Goal: Task Accomplishment & Management: Use online tool/utility

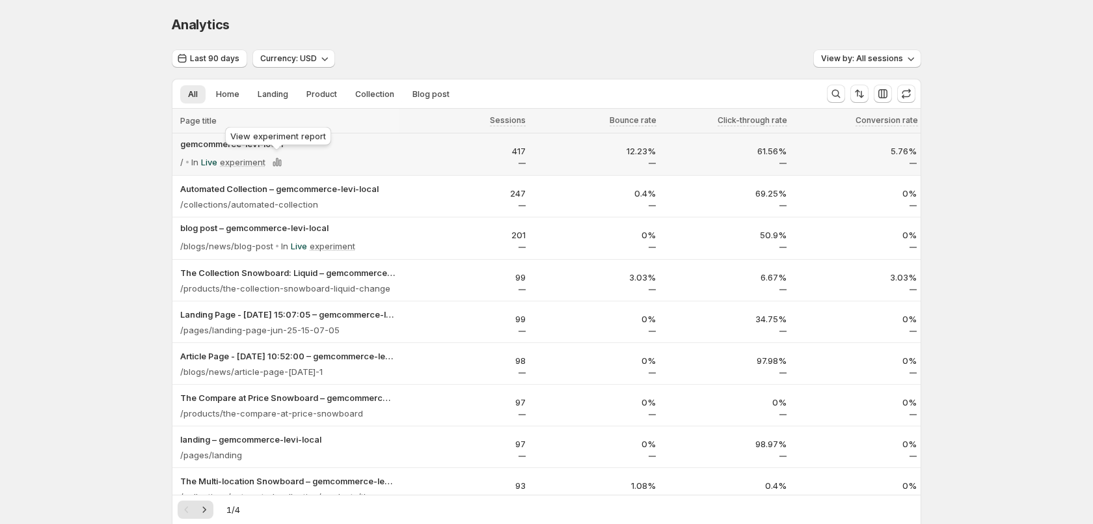
click at [229, 144] on div "View experiment report" at bounding box center [278, 138] width 111 height 29
click at [212, 142] on p "gemcommerce-levi-local" at bounding box center [287, 143] width 215 height 13
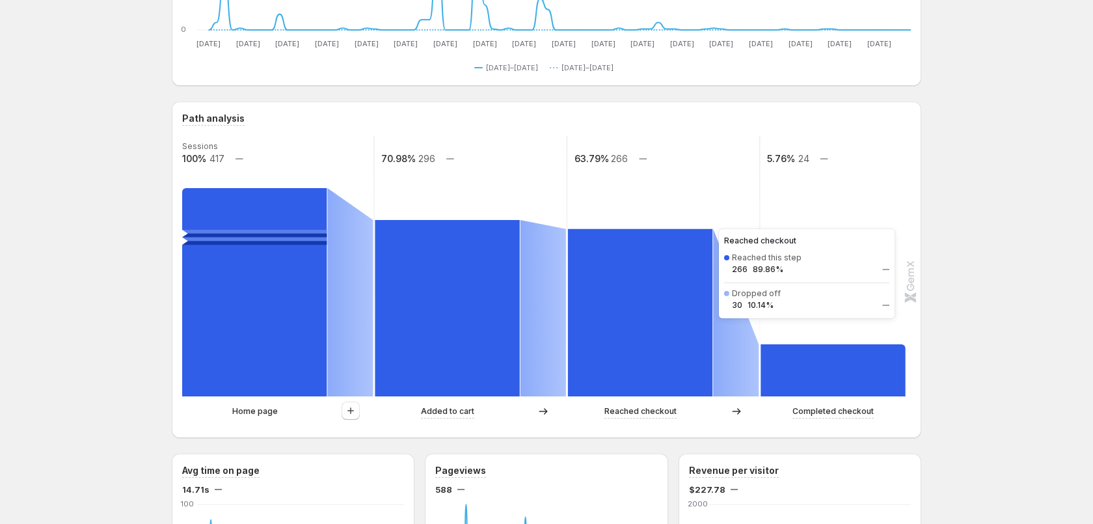
scroll to position [240, 0]
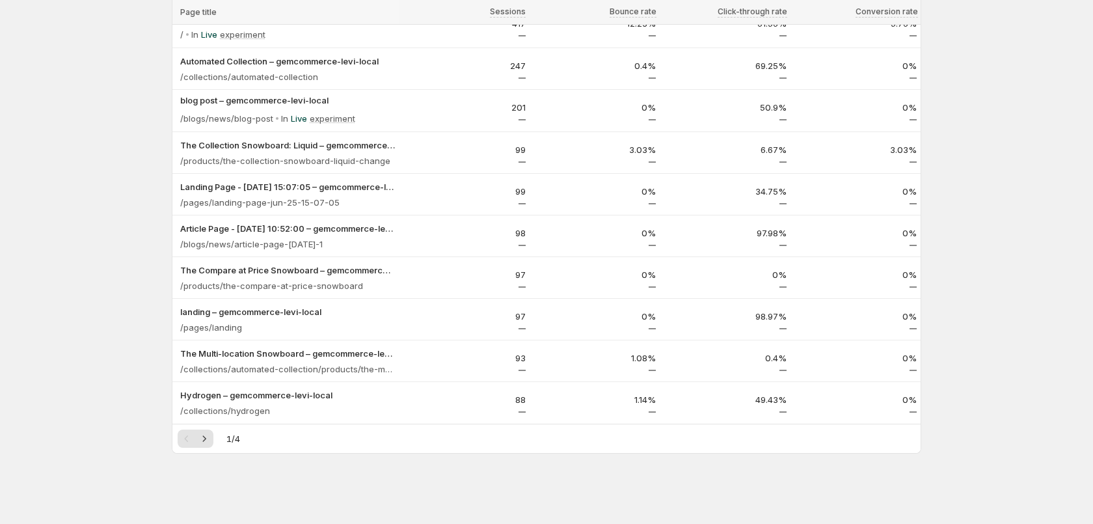
scroll to position [128, 0]
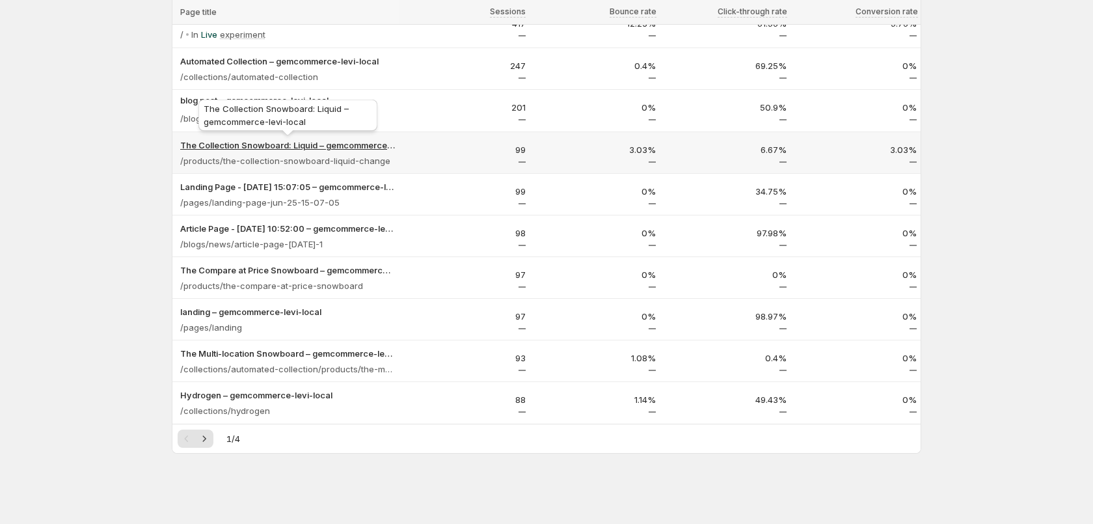
click at [381, 139] on p "The Collection Snowboard: Liquid – gemcommerce-levi-local" at bounding box center [287, 145] width 215 height 13
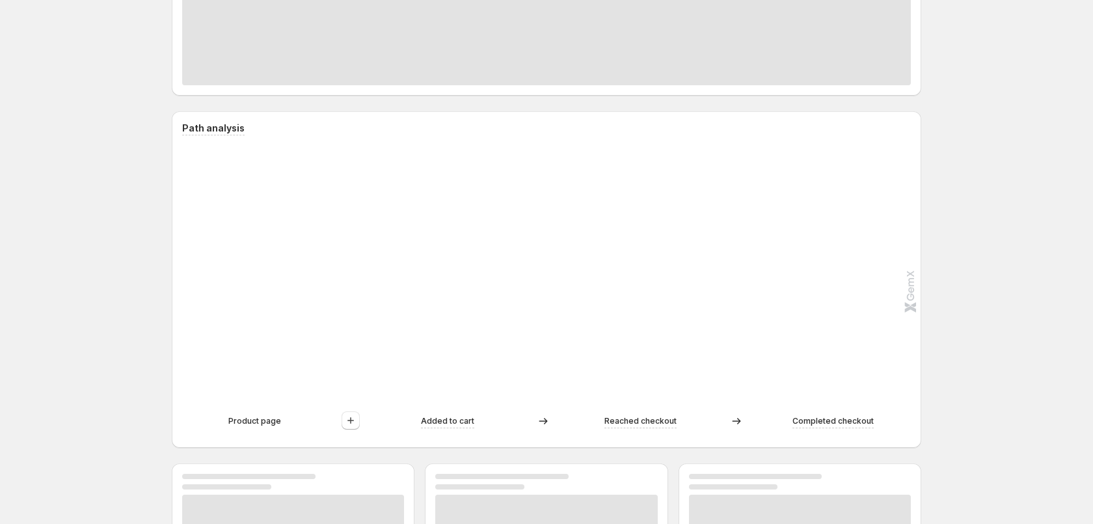
scroll to position [171, 0]
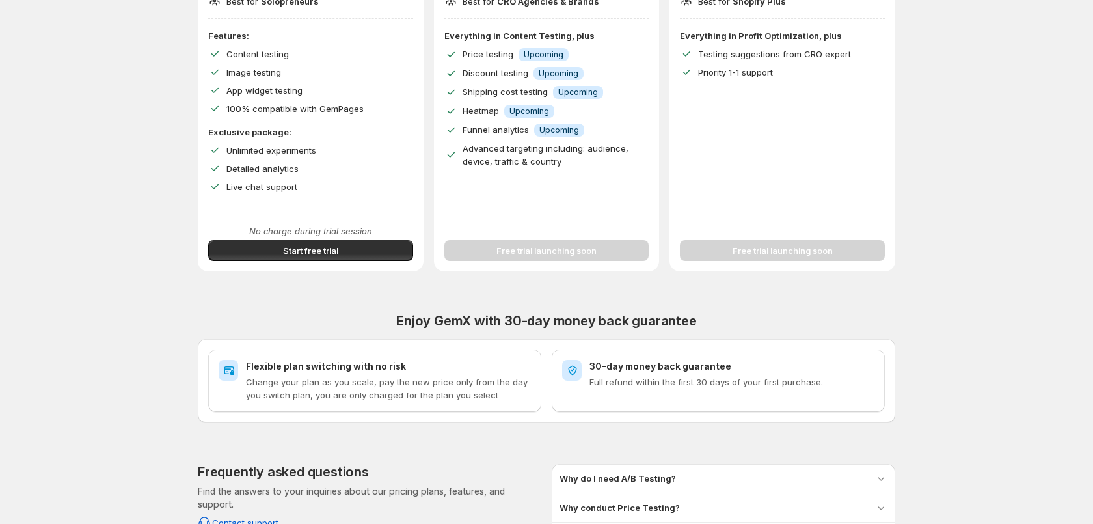
scroll to position [284, 0]
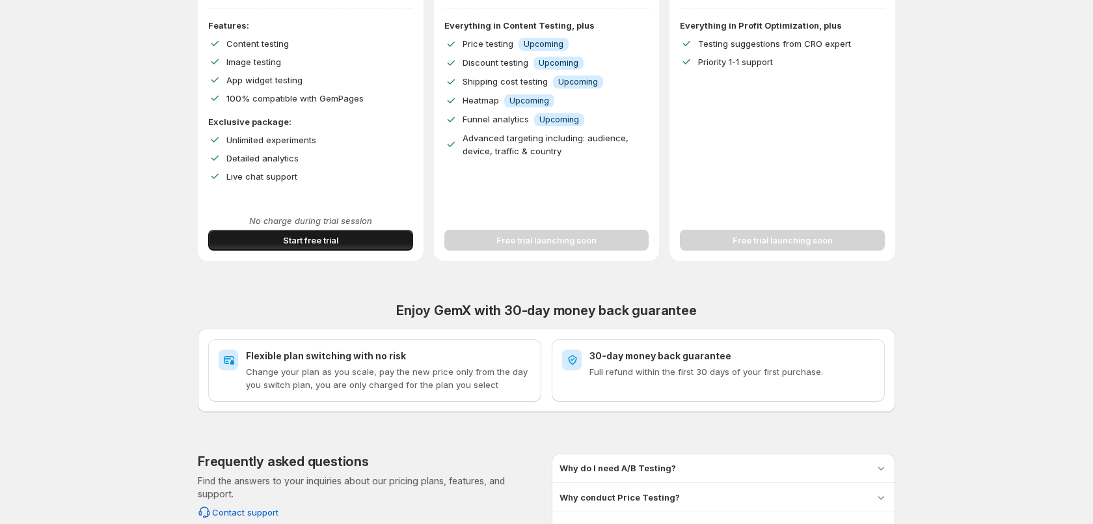
click at [366, 246] on button "Start free trial" at bounding box center [310, 240] width 205 height 21
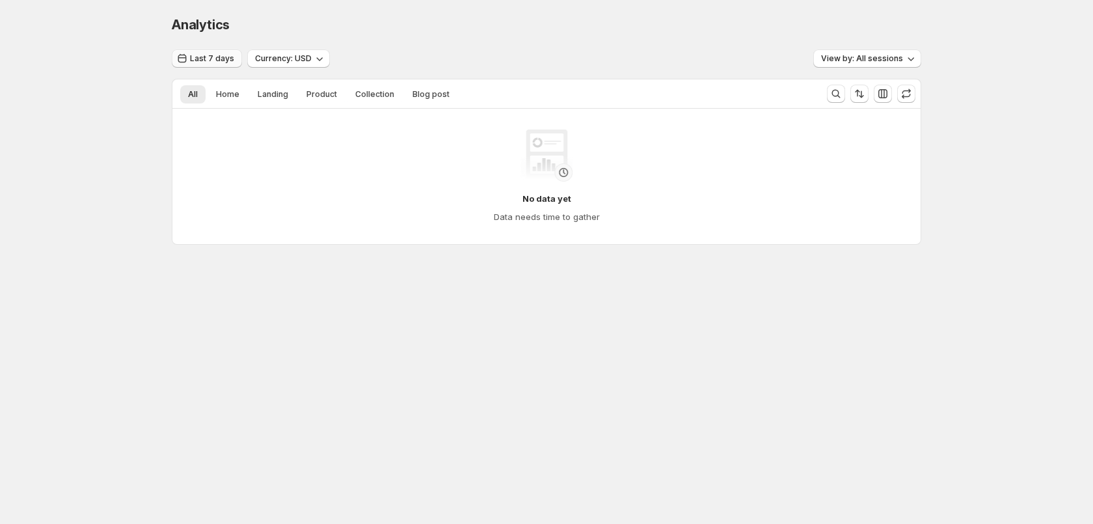
click at [226, 64] on button "Last 7 days" at bounding box center [207, 58] width 70 height 18
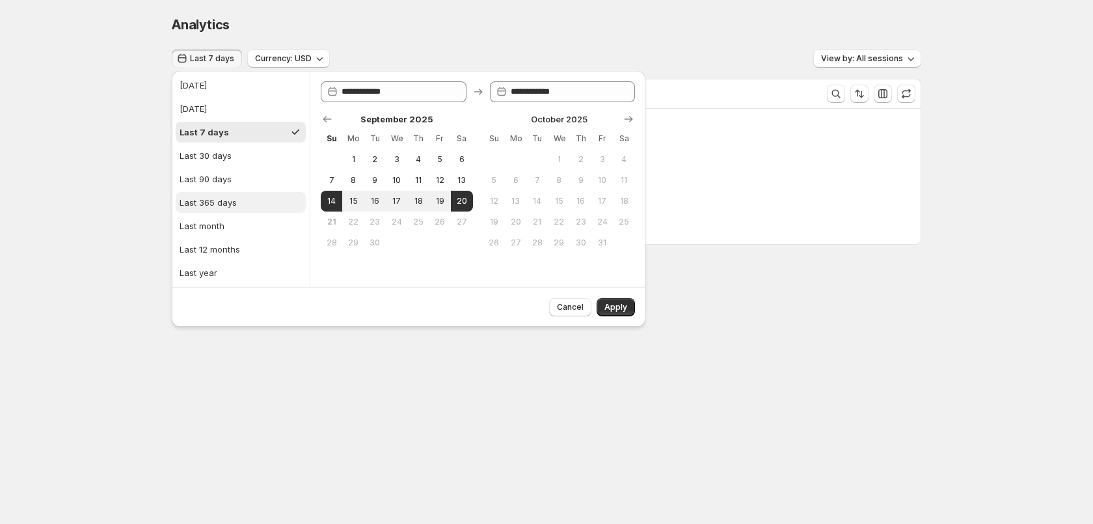
click at [226, 207] on div "Last 365 days" at bounding box center [208, 202] width 57 height 13
type input "**********"
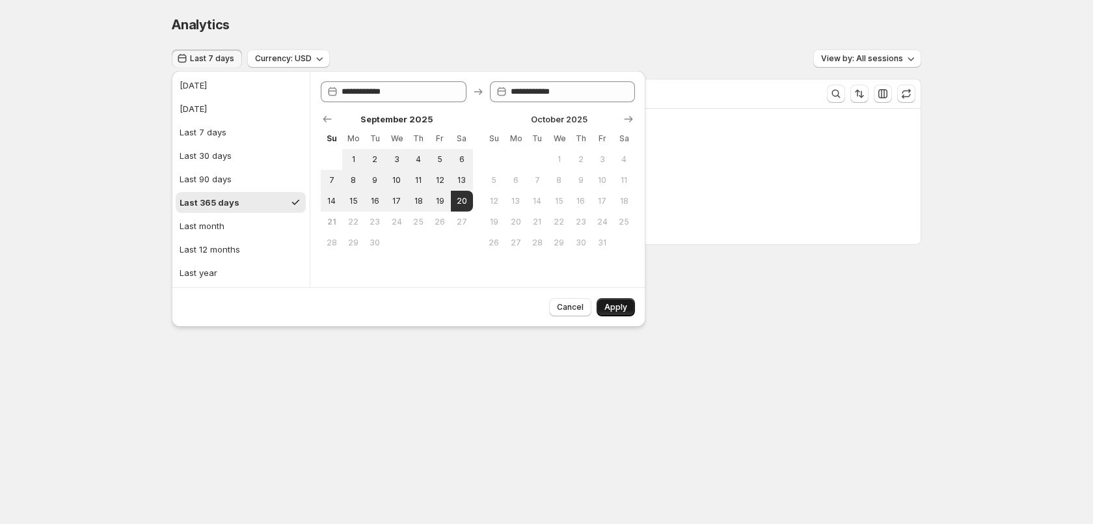
click at [618, 303] on span "Apply" at bounding box center [616, 307] width 23 height 10
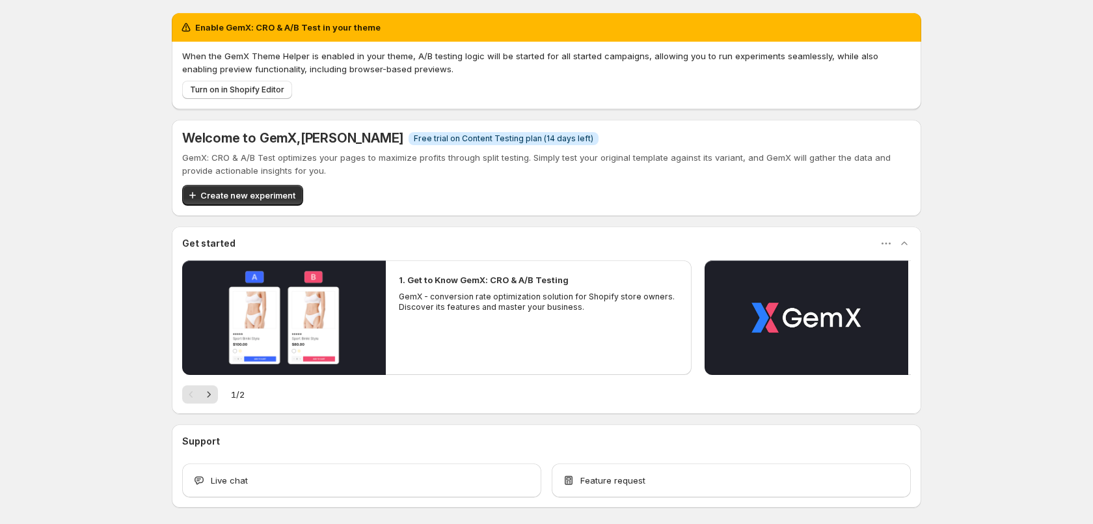
scroll to position [54, 0]
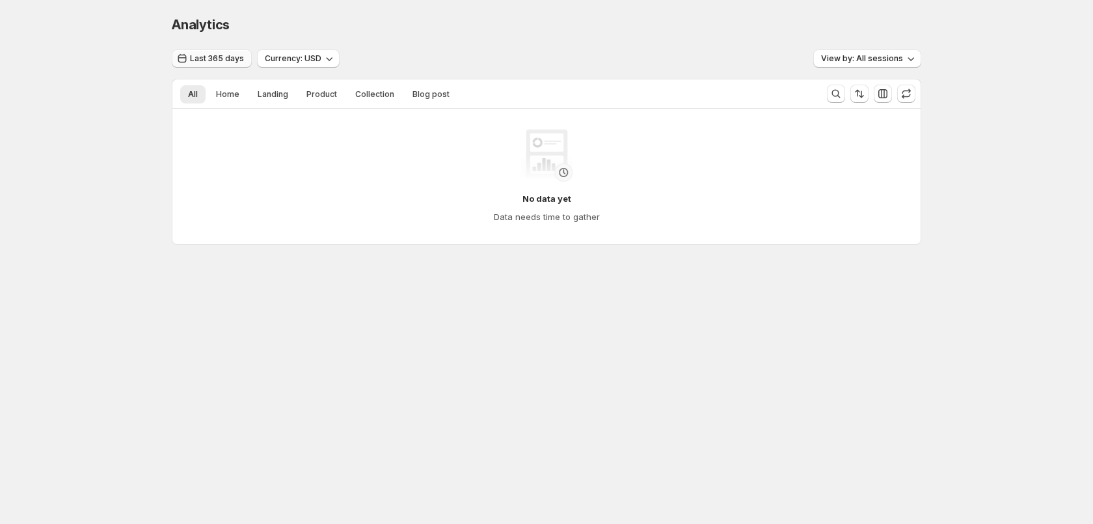
click at [226, 59] on span "Last 365 days" at bounding box center [217, 58] width 54 height 10
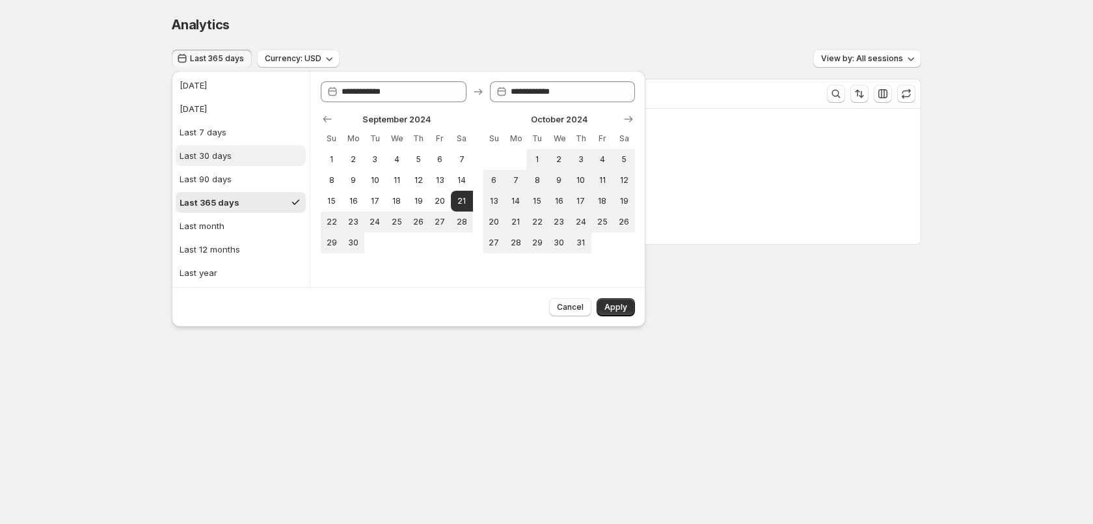
click at [236, 161] on button "Last 30 days" at bounding box center [241, 155] width 130 height 21
type input "**********"
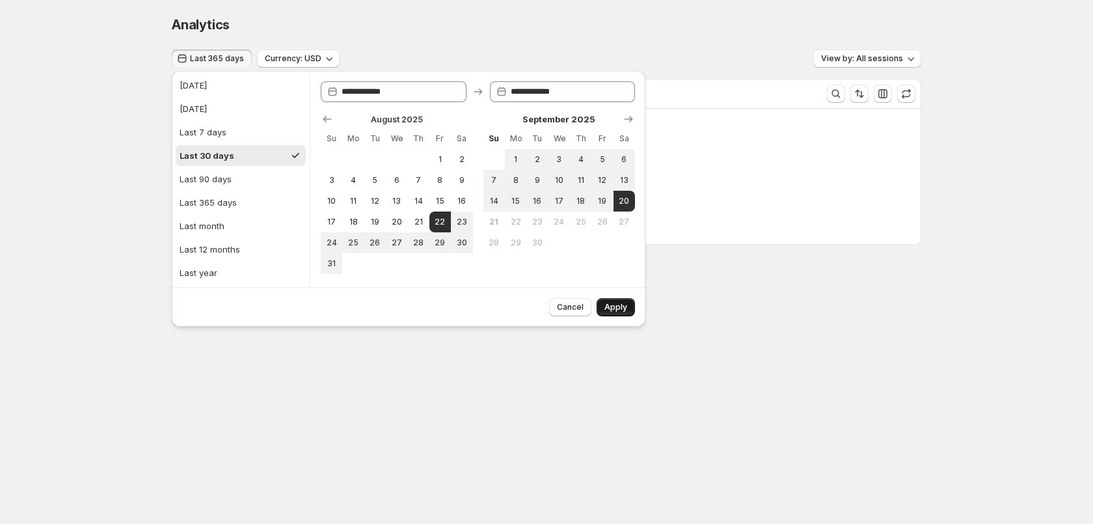
click at [613, 299] on button "Apply" at bounding box center [616, 307] width 38 height 18
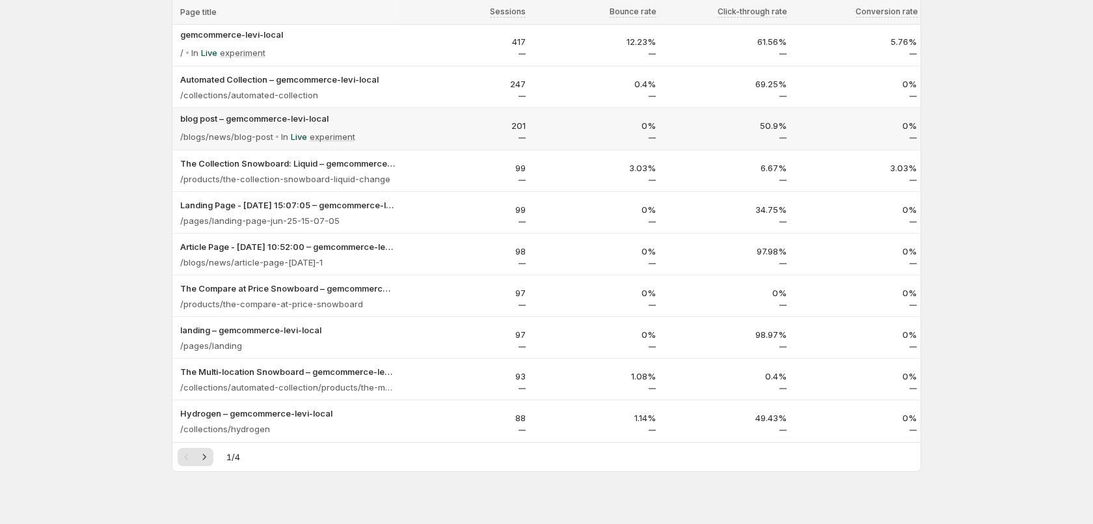
scroll to position [103, 0]
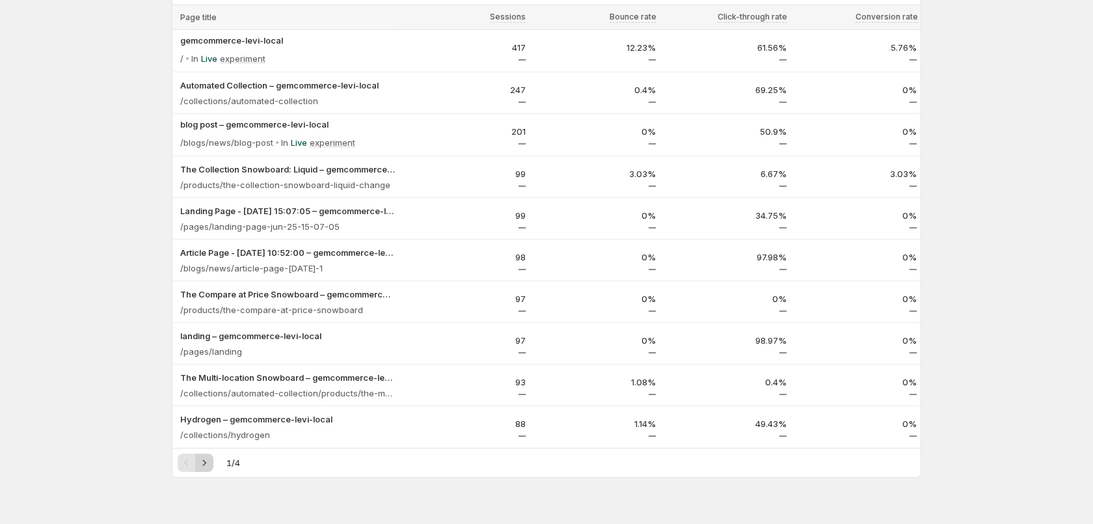
click at [204, 465] on icon "Next" at bounding box center [204, 462] width 13 height 13
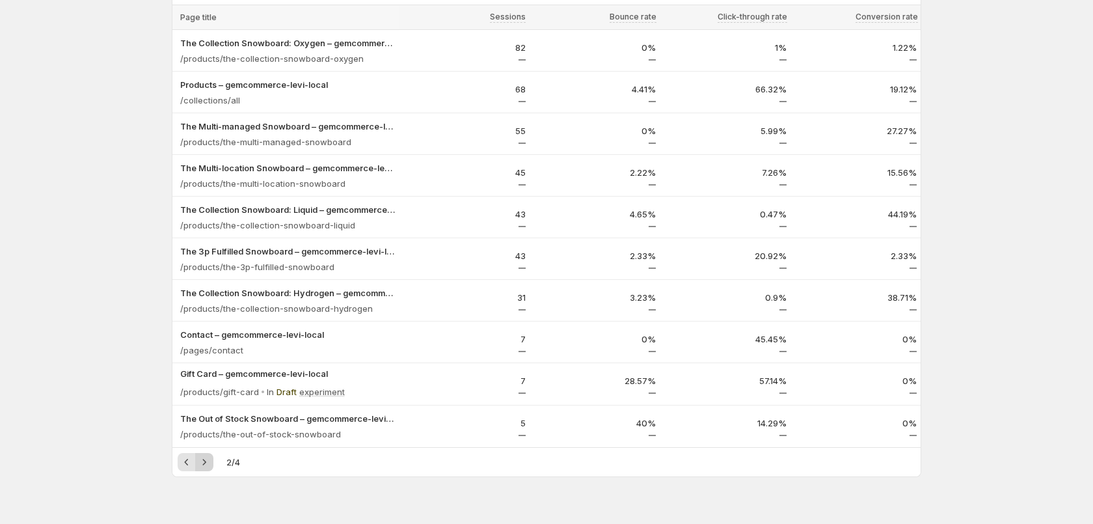
click at [204, 465] on icon "Next" at bounding box center [204, 462] width 13 height 13
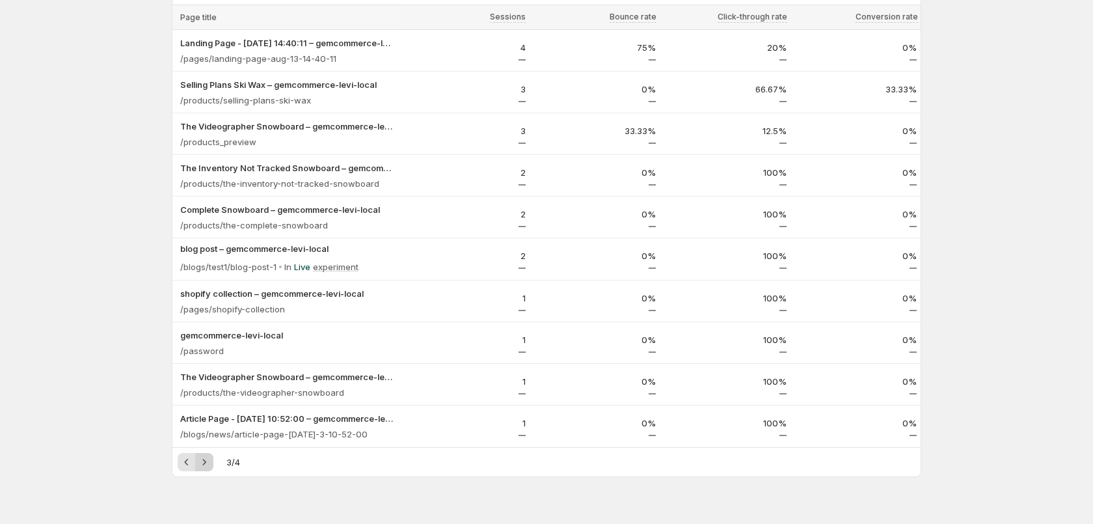
click at [204, 465] on icon "Next" at bounding box center [204, 462] width 13 height 13
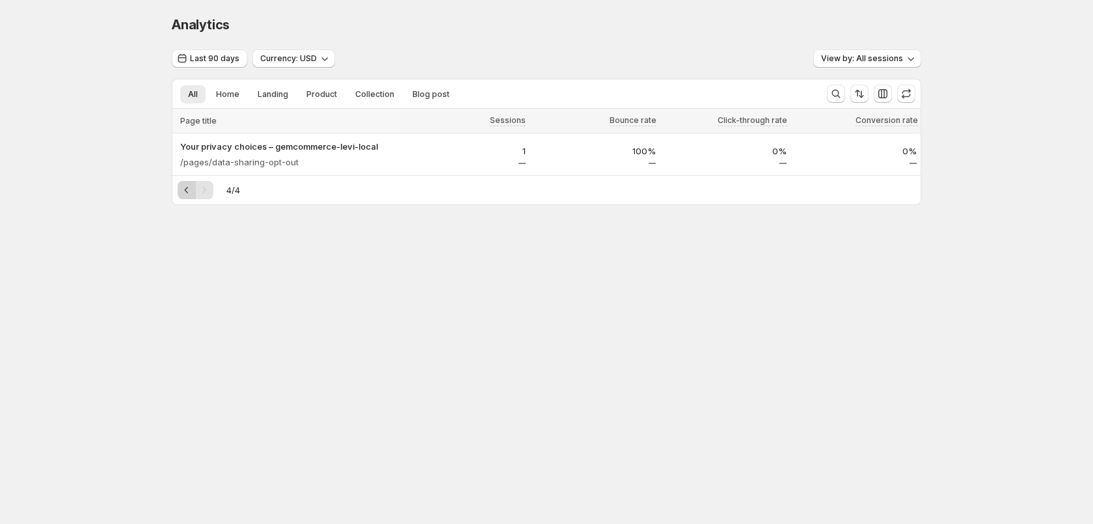
click at [186, 192] on icon "Previous" at bounding box center [186, 190] width 13 height 13
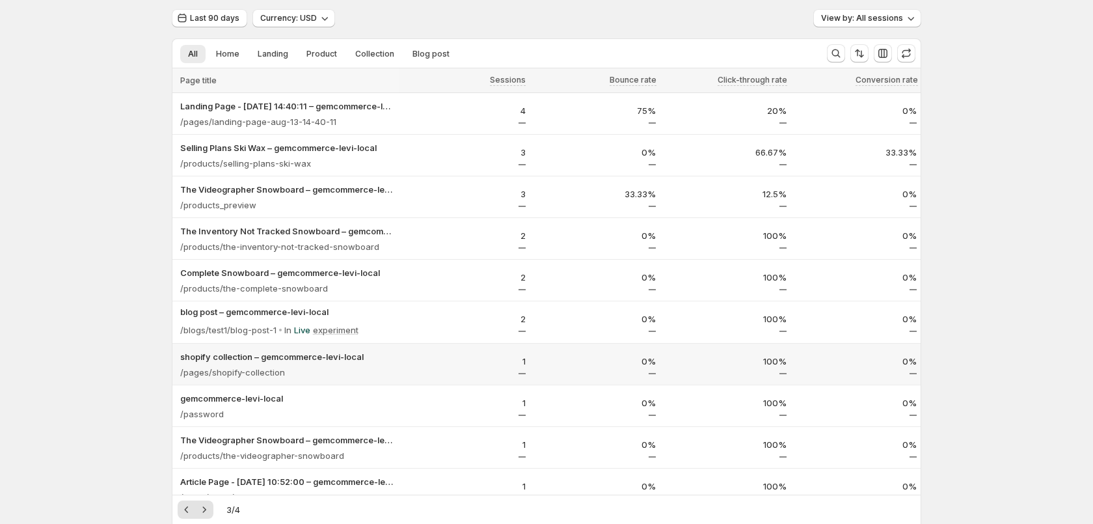
scroll to position [56, 0]
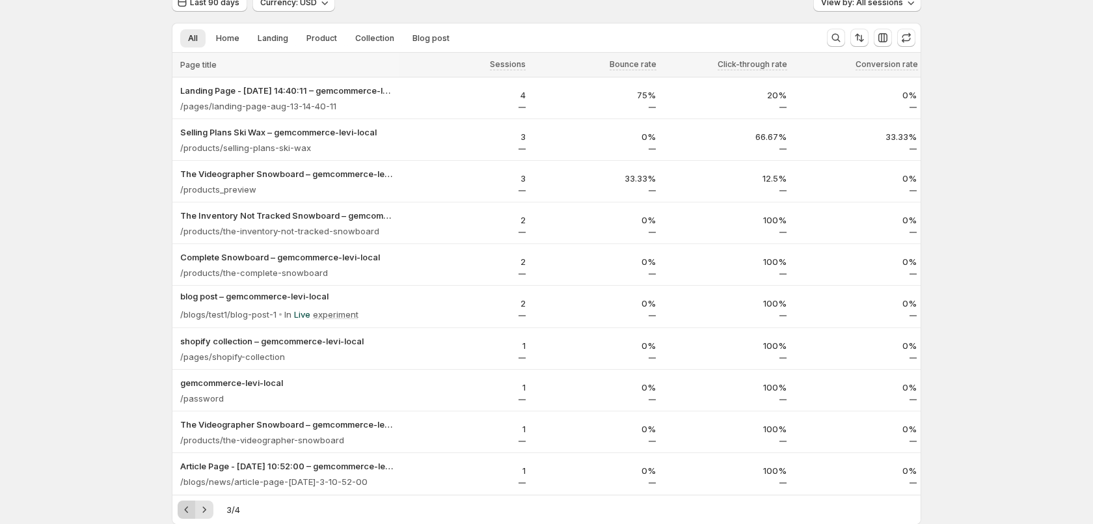
click at [189, 505] on icon "Previous" at bounding box center [186, 509] width 13 height 13
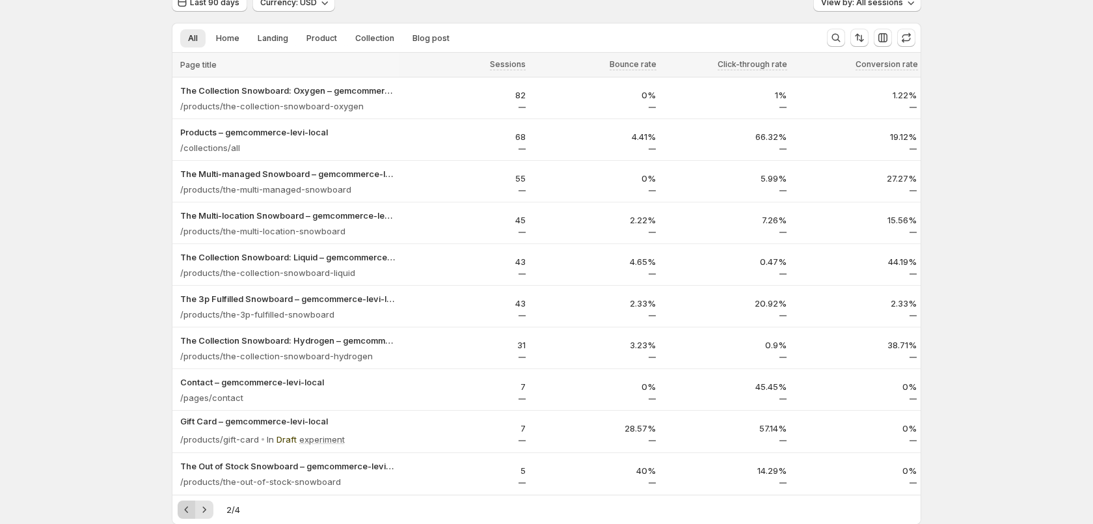
click at [187, 506] on icon "Previous" at bounding box center [186, 509] width 13 height 13
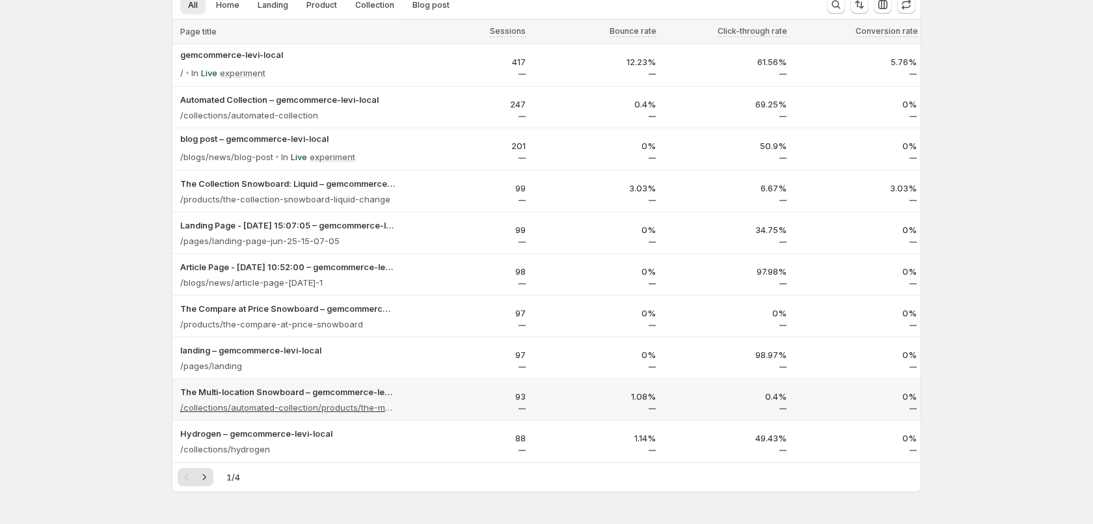
scroll to position [46, 0]
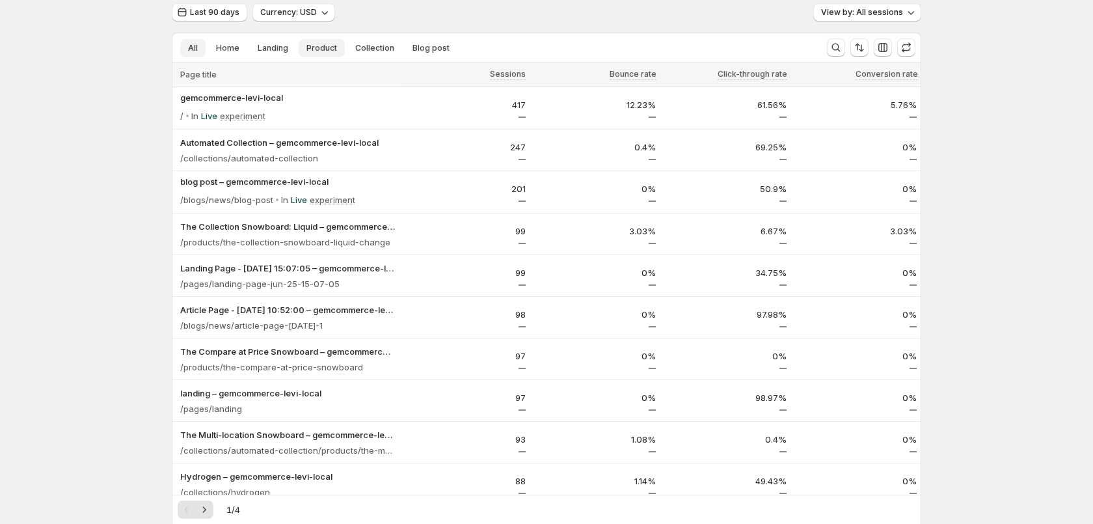
click at [324, 49] on span "Product" at bounding box center [322, 48] width 31 height 10
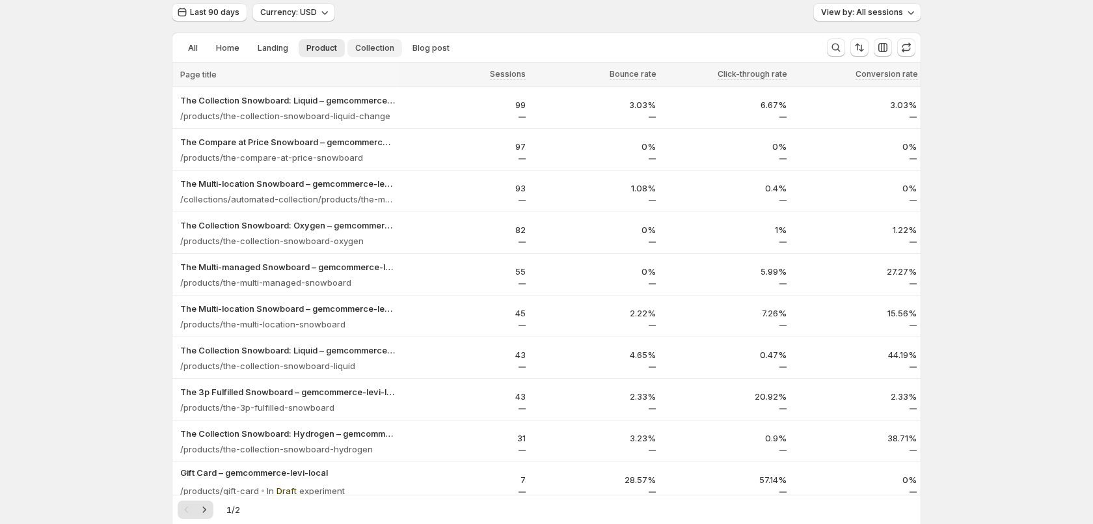
click at [357, 44] on span "Collection" at bounding box center [374, 48] width 39 height 10
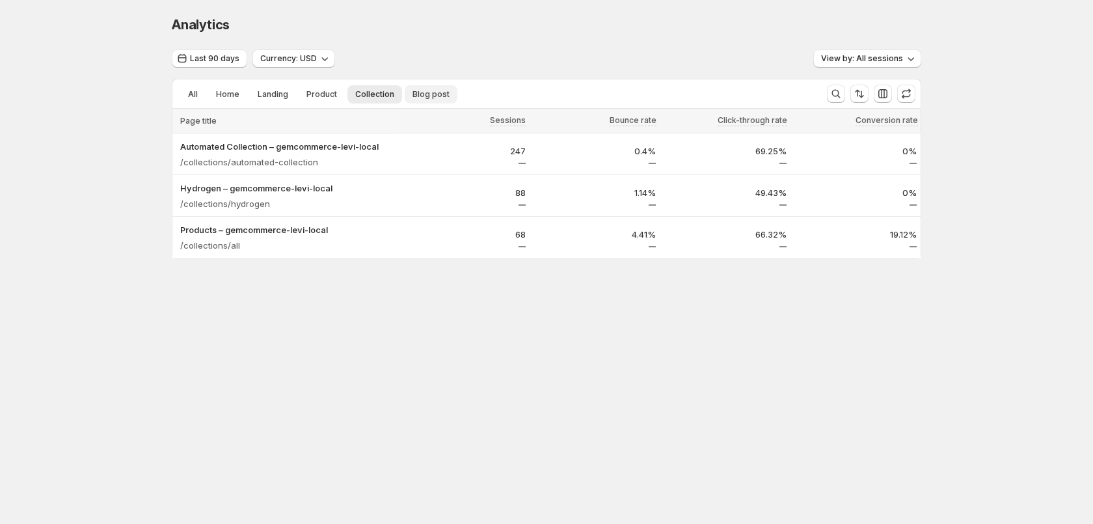
click at [420, 92] on span "Blog post" at bounding box center [431, 94] width 37 height 10
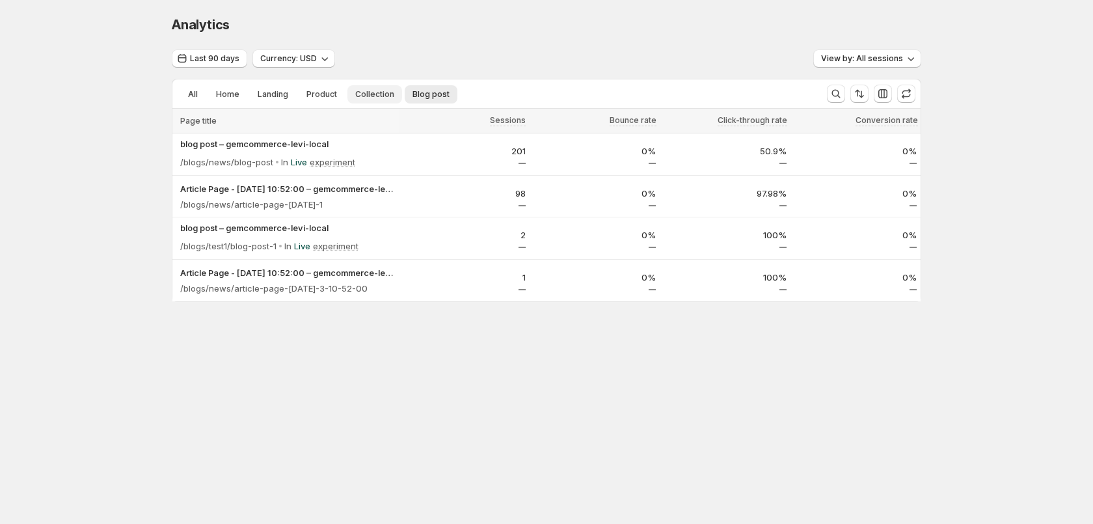
click at [355, 96] on span "Collection" at bounding box center [374, 94] width 39 height 10
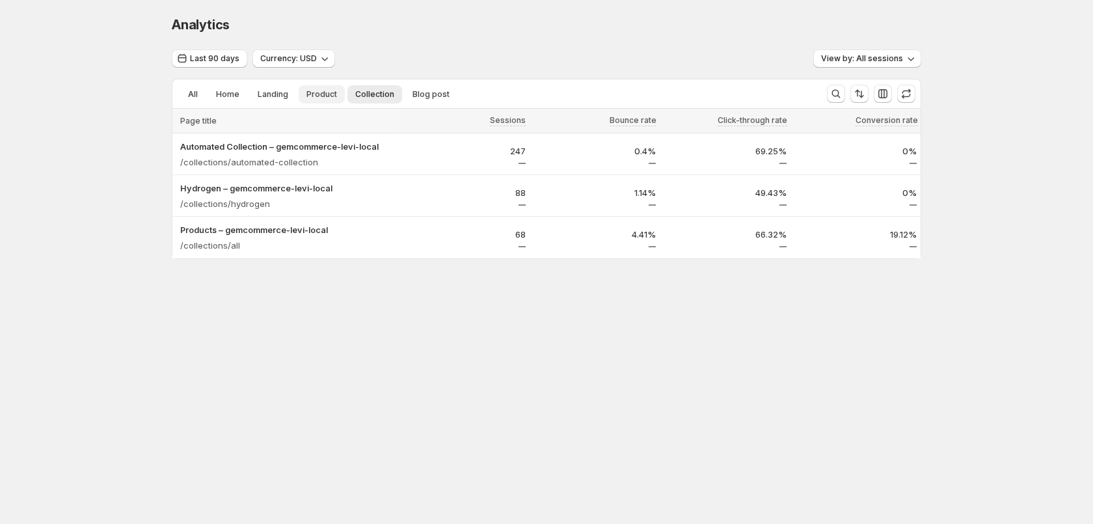
click at [329, 94] on span "Product" at bounding box center [322, 94] width 31 height 10
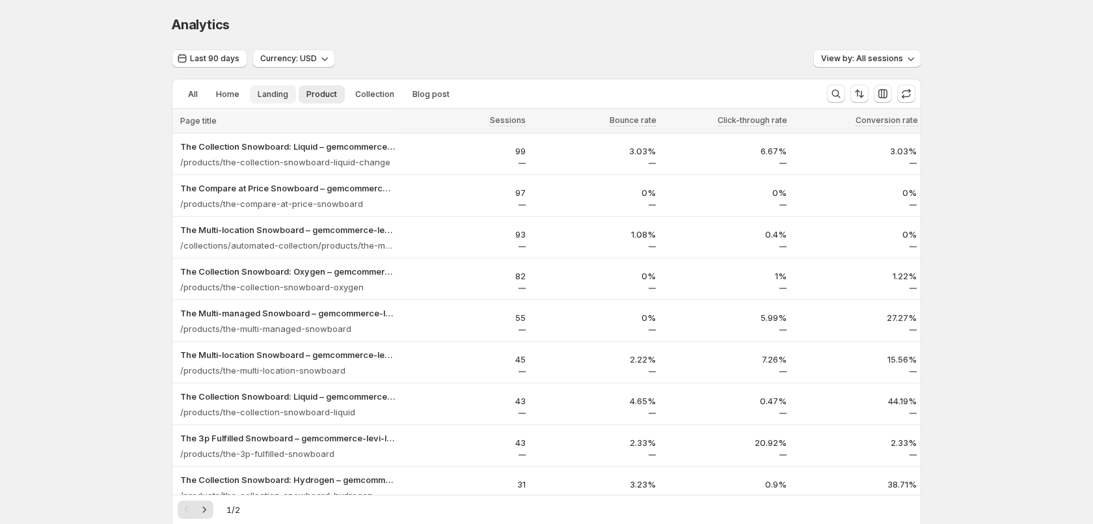
click at [272, 94] on span "Landing" at bounding box center [273, 94] width 31 height 10
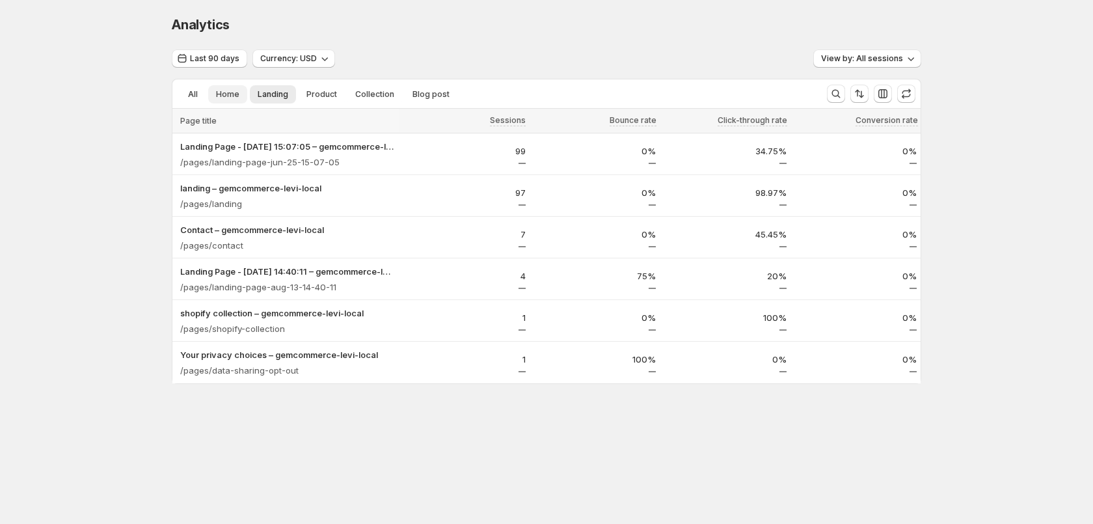
click at [238, 94] on button "Home" at bounding box center [227, 94] width 39 height 18
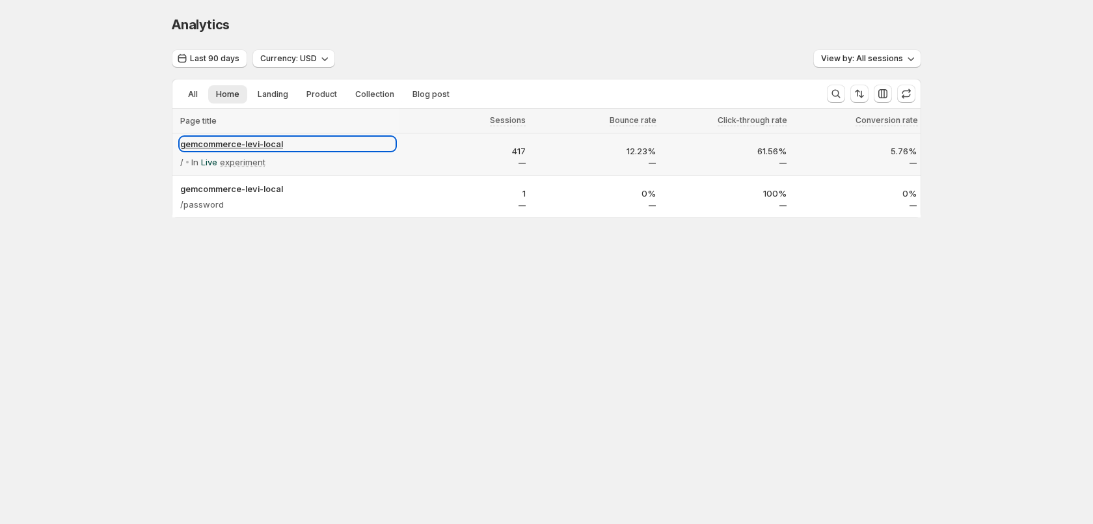
click at [227, 143] on p "gemcommerce-levi-local" at bounding box center [287, 143] width 215 height 13
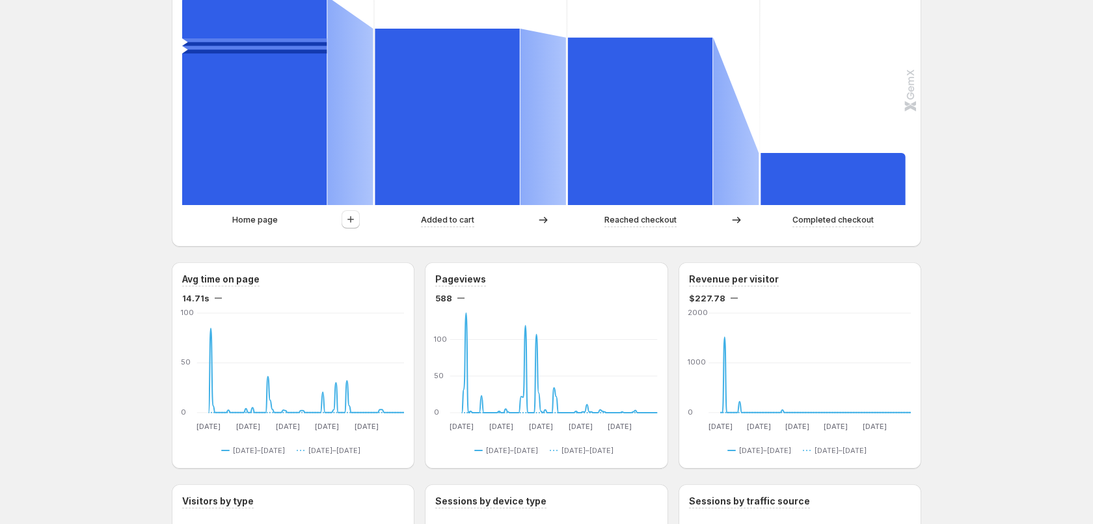
scroll to position [364, 0]
